Goal: Transaction & Acquisition: Purchase product/service

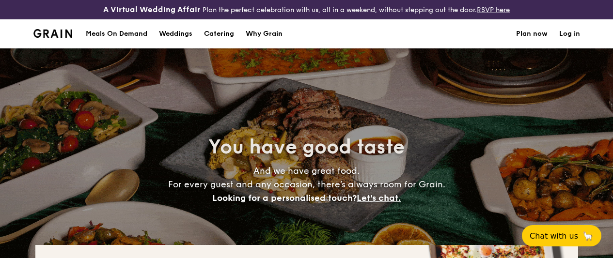
select select
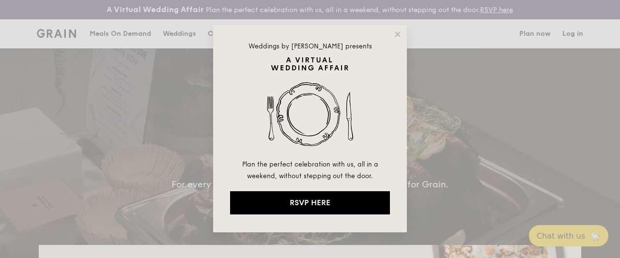
click at [393, 33] on div "Weddings by Grain presents Plan the perfect celebration with us, all in a weeke…" at bounding box center [310, 128] width 194 height 207
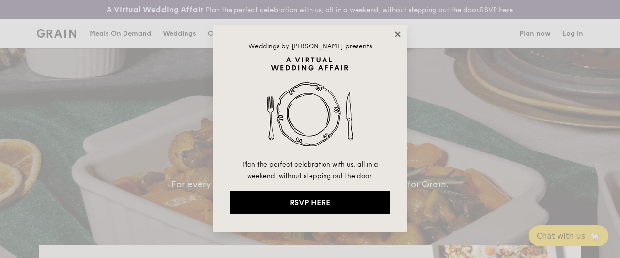
click at [395, 35] on icon at bounding box center [397, 34] width 9 height 9
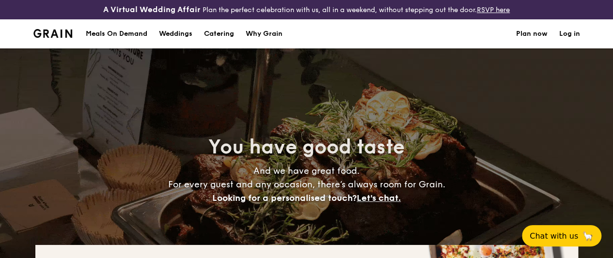
click at [214, 41] on h1 "Catering" at bounding box center [219, 33] width 30 height 29
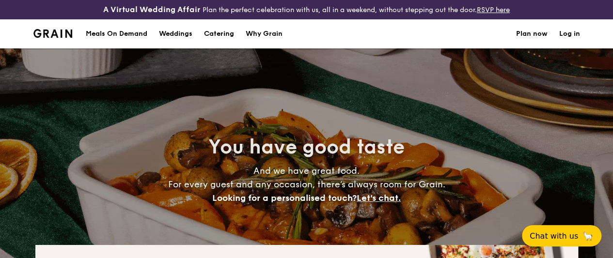
click at [221, 42] on h1 "Catering" at bounding box center [219, 33] width 30 height 29
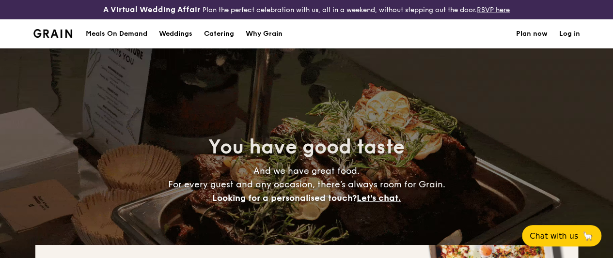
click at [231, 42] on h1 "Catering" at bounding box center [219, 33] width 30 height 29
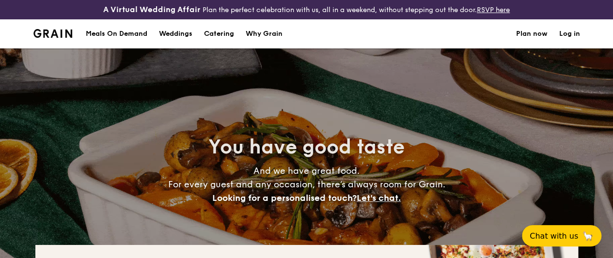
click at [220, 39] on h1 "Catering" at bounding box center [219, 33] width 30 height 29
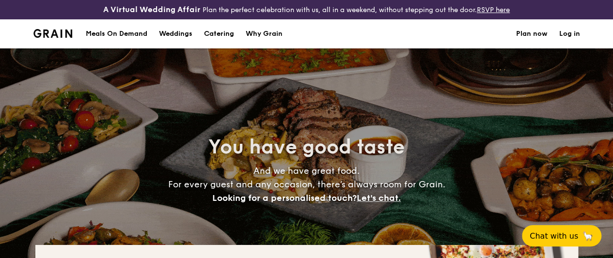
click at [215, 45] on h1 "Catering" at bounding box center [219, 33] width 30 height 29
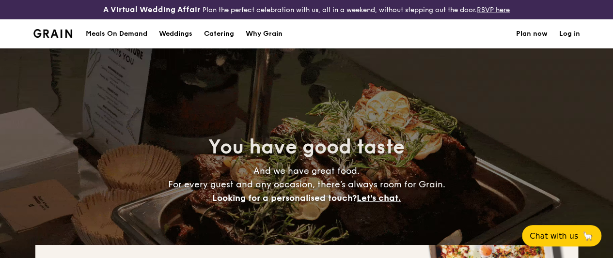
click at [215, 46] on h1 "Catering" at bounding box center [219, 33] width 30 height 29
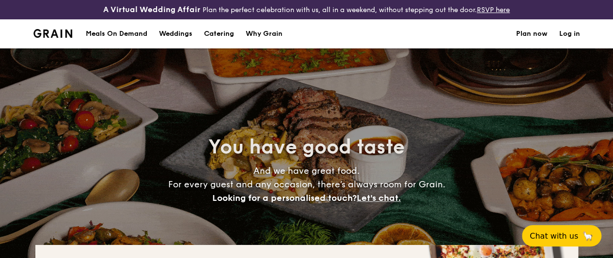
click at [226, 42] on h1 "Catering" at bounding box center [219, 33] width 30 height 29
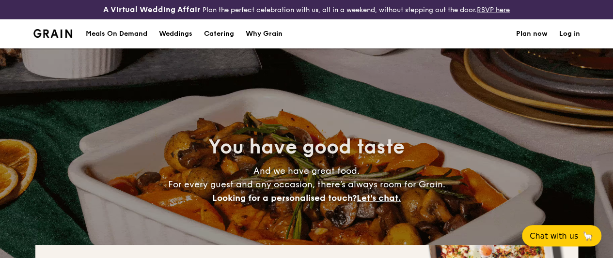
click at [184, 41] on div "Weddings" at bounding box center [175, 33] width 33 height 29
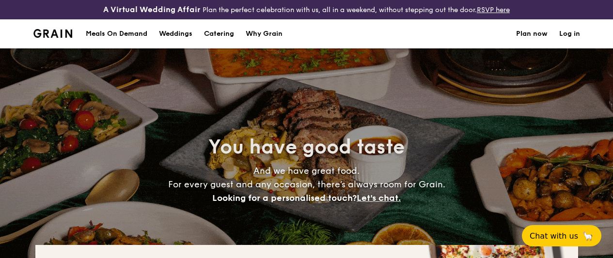
select select
click at [225, 38] on h1 "Catering" at bounding box center [219, 33] width 30 height 29
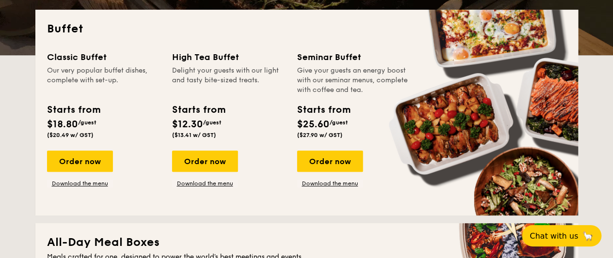
scroll to position [238, 0]
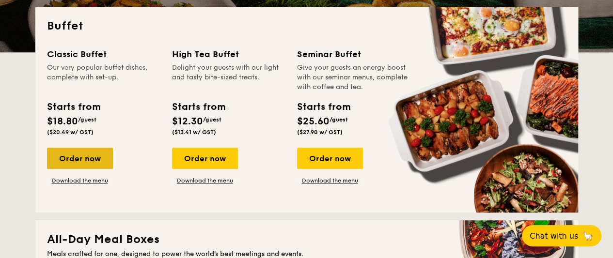
click at [96, 166] on div "Order now" at bounding box center [80, 158] width 66 height 21
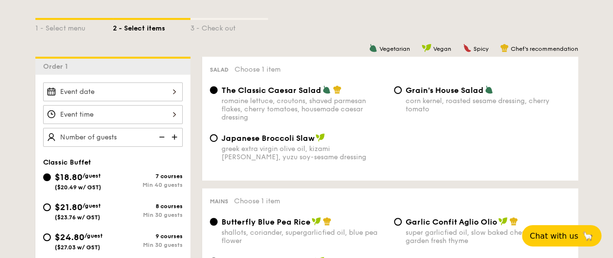
scroll to position [236, 0]
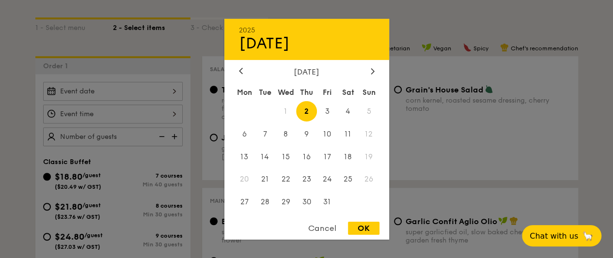
click at [152, 101] on div "2025 Oct [DATE] Tue Wed Thu Fri Sat Sun 1 2 3 4 5 6 7 8 9 10 11 12 13 14 15 16 …" at bounding box center [113, 91] width 140 height 19
click at [287, 112] on span "1" at bounding box center [285, 111] width 21 height 21
